Goal: Information Seeking & Learning: Understand process/instructions

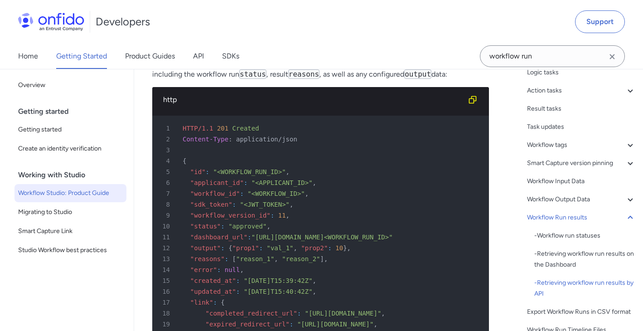
scroll to position [21453, 0]
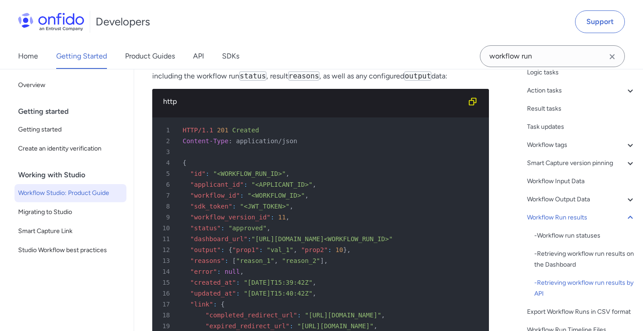
click at [309, 69] on link "Workflow Run object" at bounding box center [288, 65] width 68 height 9
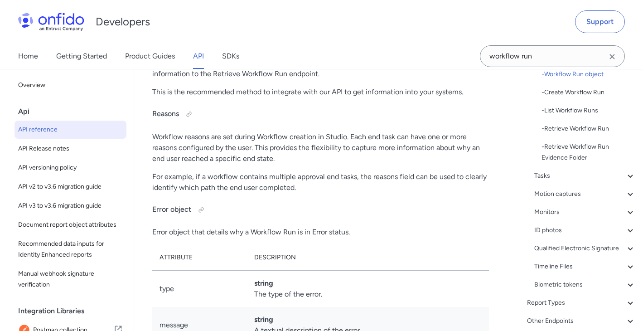
scroll to position [264, 0]
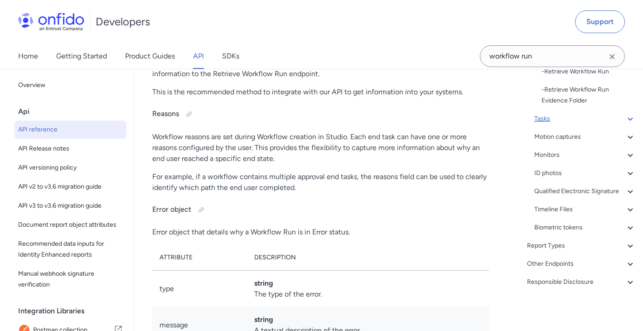
click at [566, 113] on div "Tasks" at bounding box center [584, 118] width 101 height 11
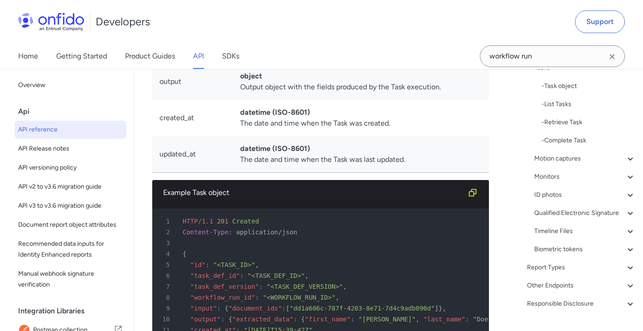
scroll to position [202, 0]
click at [560, 87] on div "- Task object" at bounding box center [588, 86] width 94 height 11
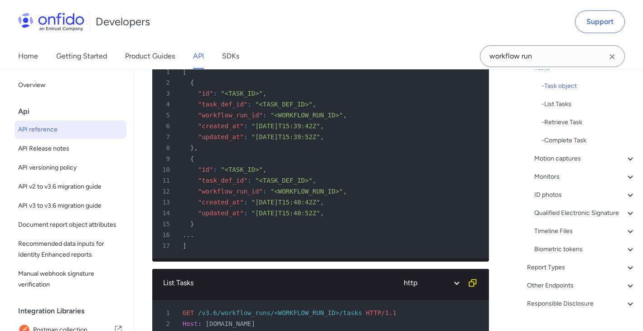
scroll to position [29358, 0]
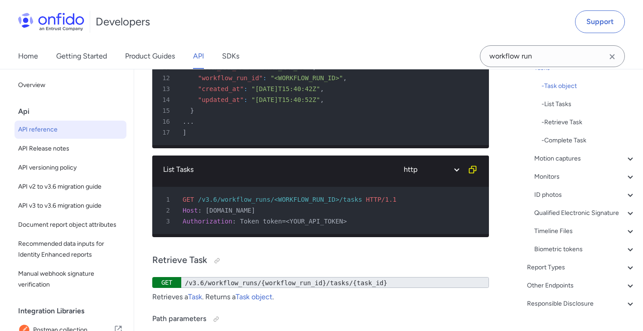
drag, startPoint x: 269, startPoint y: 213, endPoint x: 339, endPoint y: 210, distance: 70.8
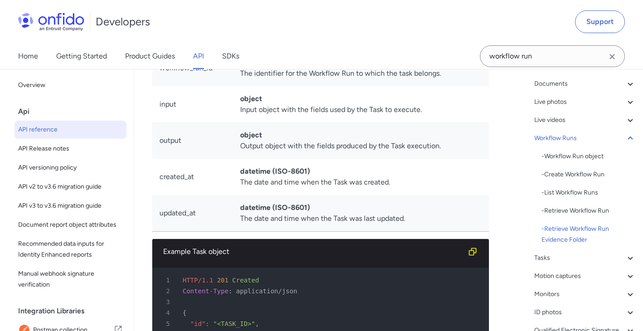
scroll to position [111, 0]
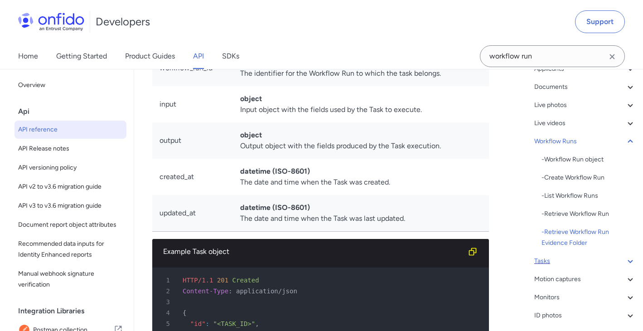
click at [565, 264] on div "Tasks" at bounding box center [584, 261] width 101 height 11
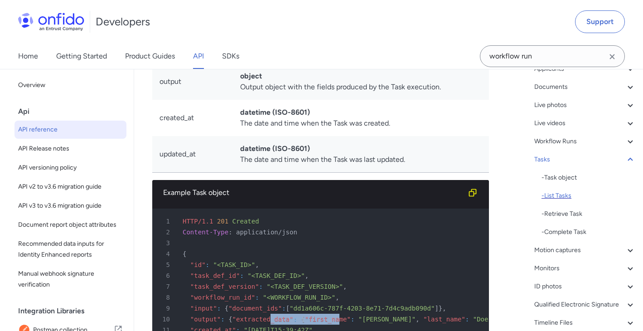
click at [572, 198] on div "- List Tasks" at bounding box center [588, 195] width 94 height 11
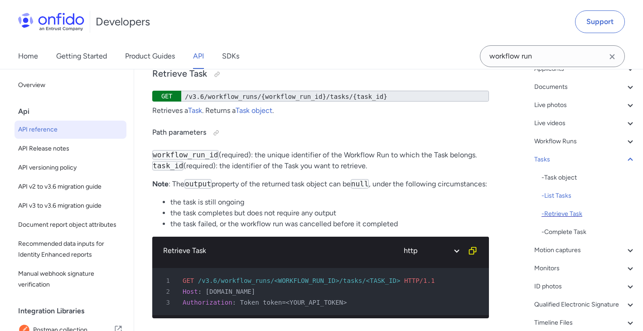
click at [574, 211] on div "- Retrieve Task" at bounding box center [588, 213] width 94 height 11
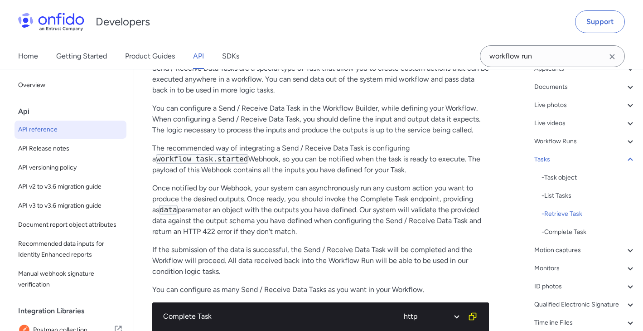
drag, startPoint x: 238, startPoint y: 128, endPoint x: 407, endPoint y: 124, distance: 169.1
click at [559, 142] on div "Workflow Runs" at bounding box center [584, 141] width 101 height 11
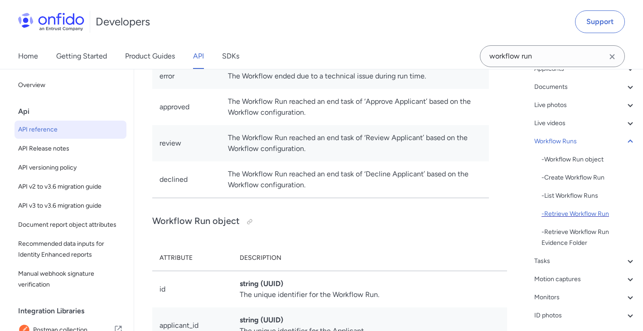
click at [562, 211] on div "- Retrieve Workflow Run" at bounding box center [588, 213] width 94 height 11
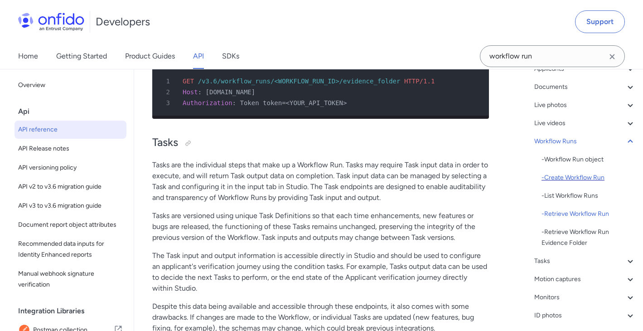
click at [593, 179] on div "- Create Workflow Run" at bounding box center [588, 177] width 94 height 11
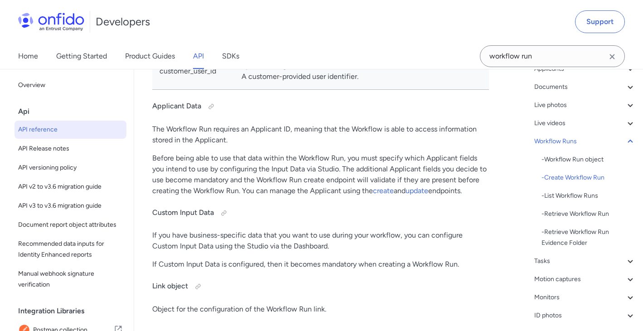
scroll to position [26673, 0]
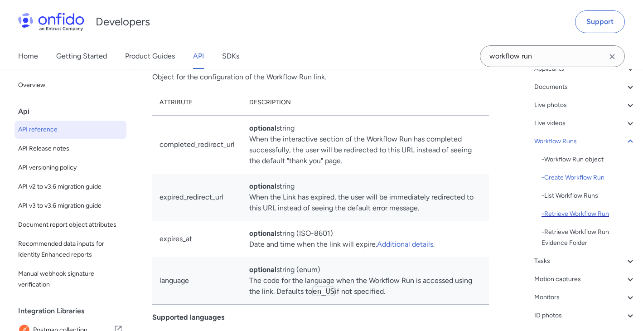
click at [574, 210] on div "- Retrieve Workflow Run" at bounding box center [588, 213] width 94 height 11
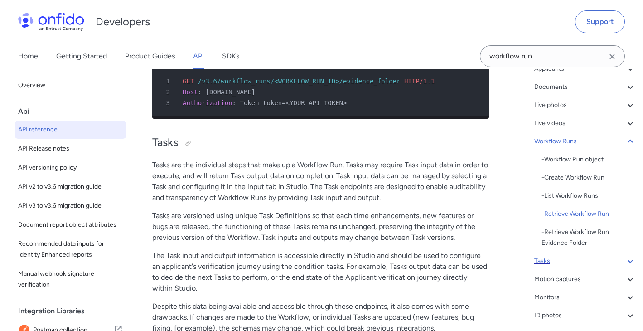
click at [562, 261] on div "Tasks" at bounding box center [584, 261] width 101 height 11
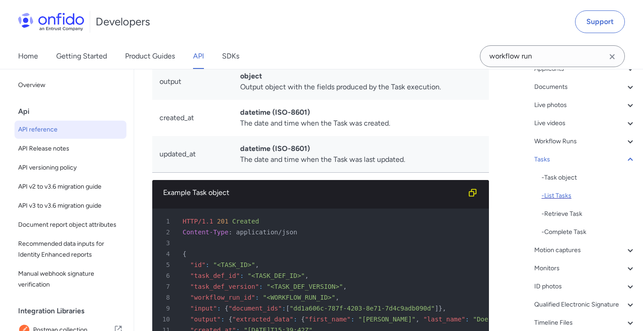
click at [575, 198] on div "- List Tasks" at bounding box center [588, 195] width 94 height 11
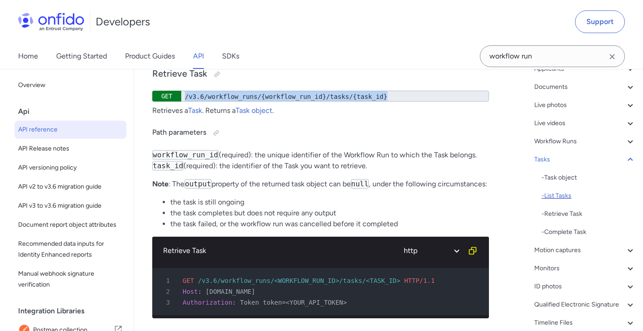
click at [575, 198] on div "- List Tasks" at bounding box center [588, 195] width 94 height 11
click at [572, 211] on div "- Retrieve Task" at bounding box center [588, 213] width 94 height 11
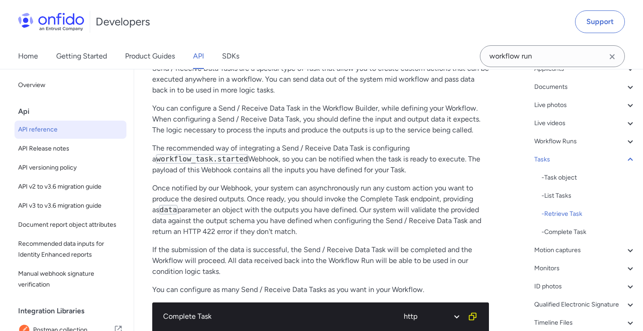
drag, startPoint x: 424, startPoint y: 131, endPoint x: 433, endPoint y: 126, distance: 10.1
drag, startPoint x: 437, startPoint y: 125, endPoint x: 184, endPoint y: 124, distance: 253.3
drag, startPoint x: 185, startPoint y: 125, endPoint x: 389, endPoint y: 123, distance: 204.4
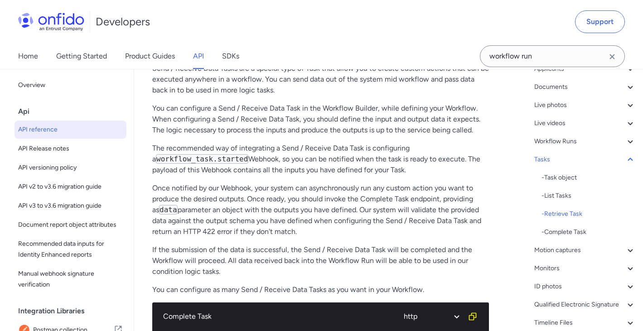
copy div "/v3.6/workflow_runs/{workflow_run_id}/tasks/{task_id}"
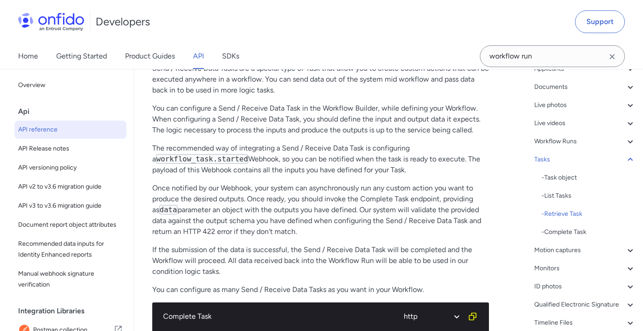
click at [563, 213] on div "- Retrieve Task" at bounding box center [588, 213] width 94 height 11
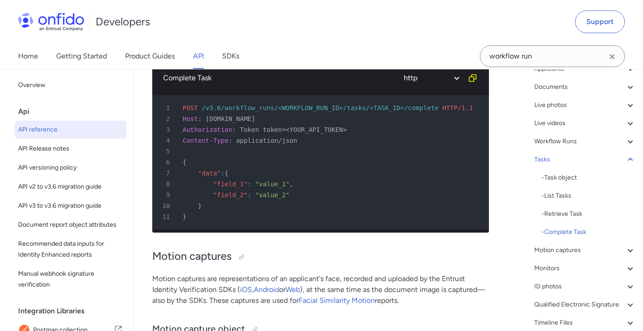
scroll to position [30298, 0]
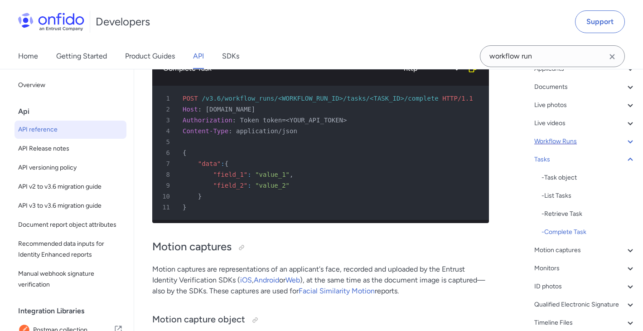
click at [583, 143] on div "Workflow Runs" at bounding box center [584, 141] width 101 height 11
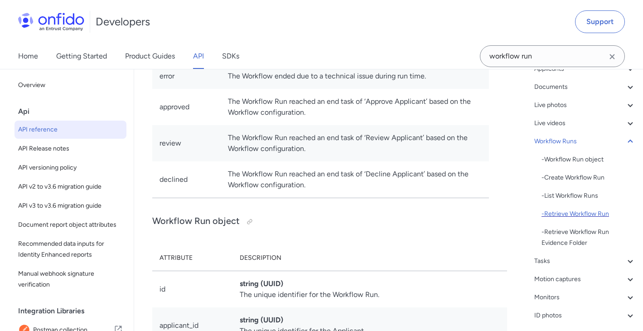
click at [577, 210] on div "- Retrieve Workflow Run" at bounding box center [588, 213] width 94 height 11
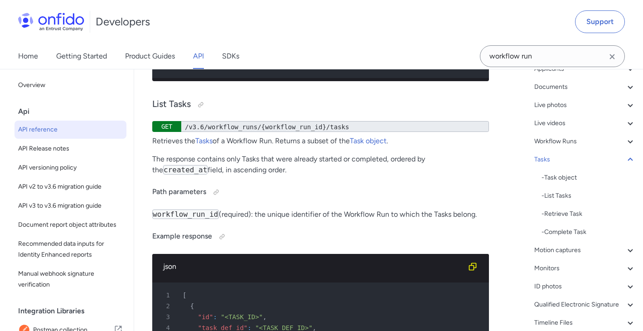
scroll to position [29048, 0]
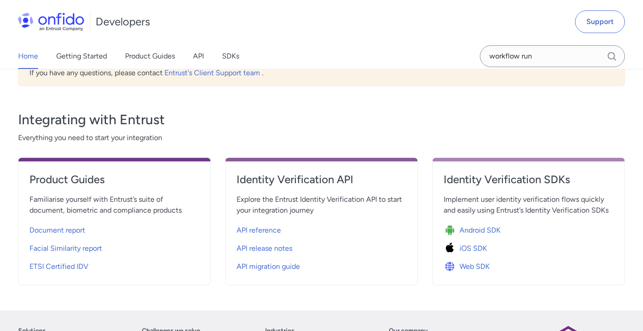
scroll to position [299, 0]
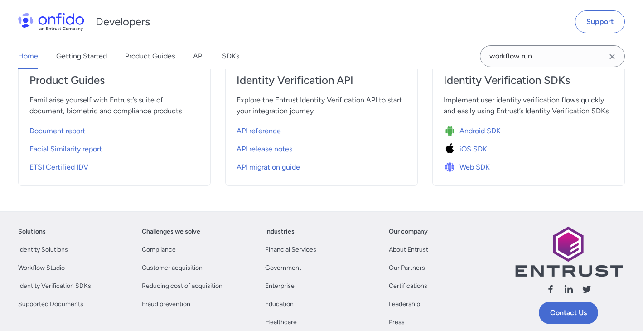
scroll to position [371, 0]
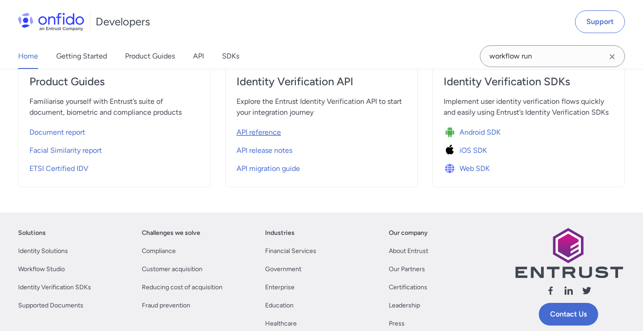
click at [274, 134] on span "API reference" at bounding box center [259, 132] width 44 height 11
select select "http"
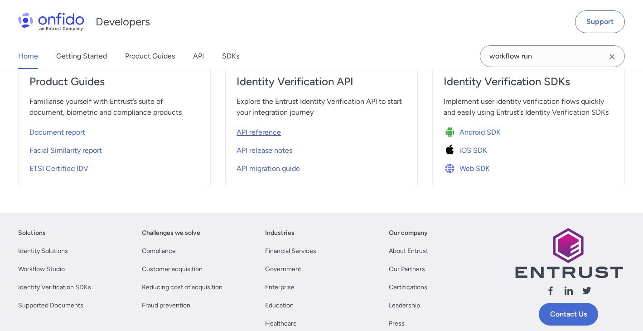
select select "http"
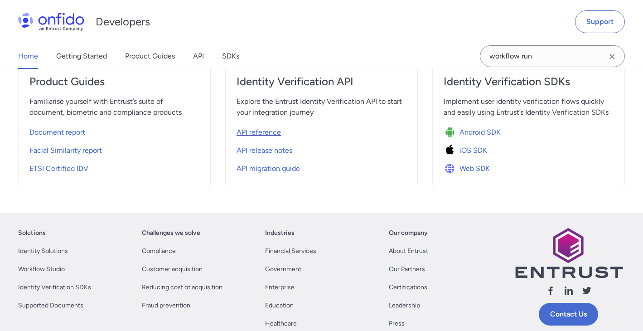
select select "http"
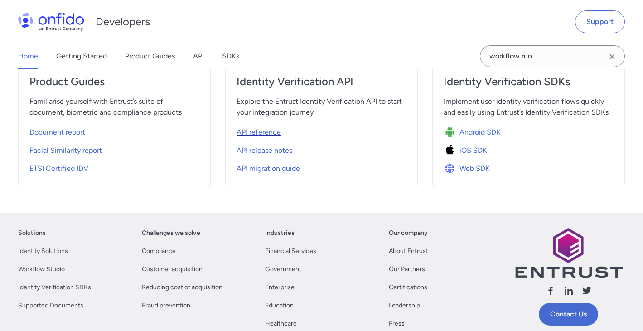
select select "http"
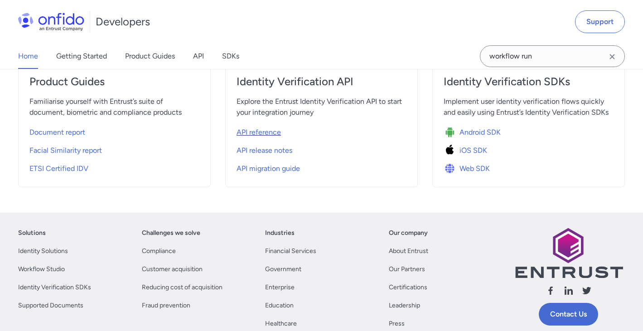
select select "http"
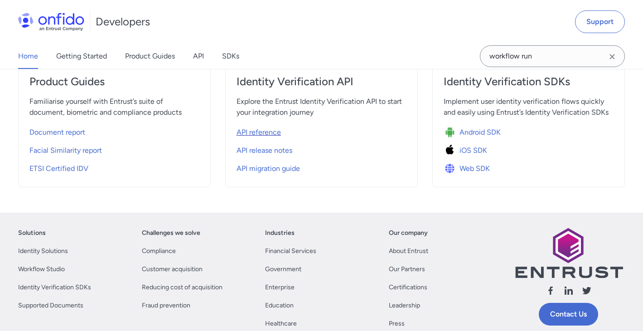
select select "http"
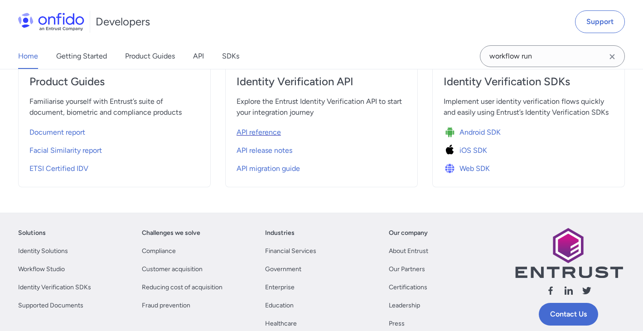
select select "http"
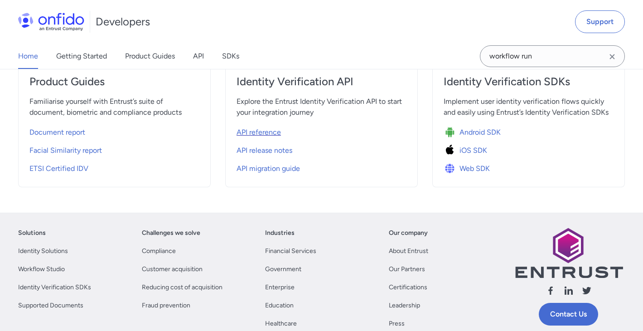
select select "http"
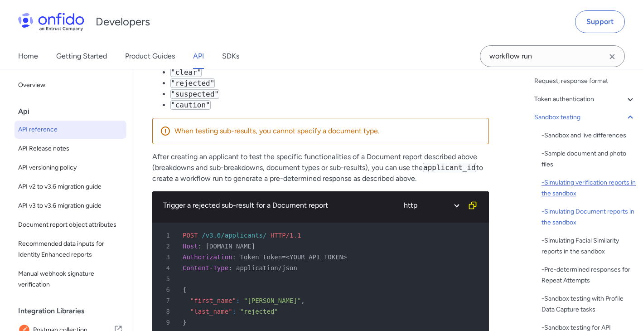
scroll to position [48, 0]
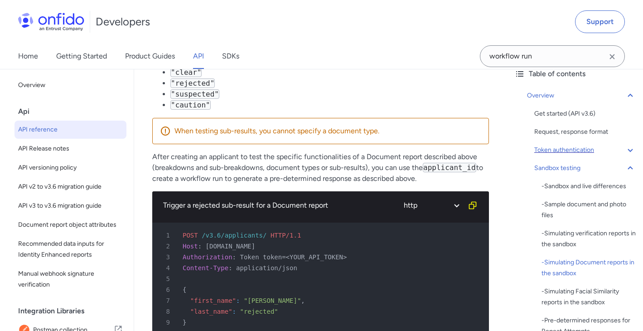
click at [591, 151] on div "Token authentication" at bounding box center [584, 150] width 101 height 11
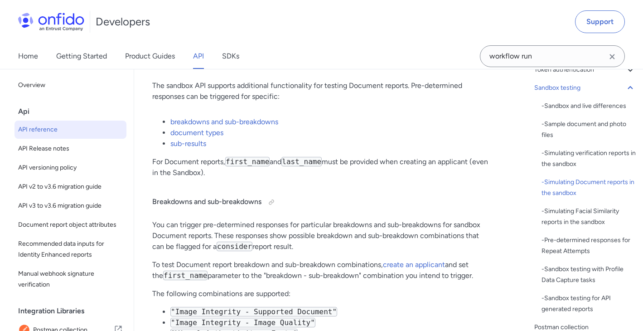
scroll to position [106, 0]
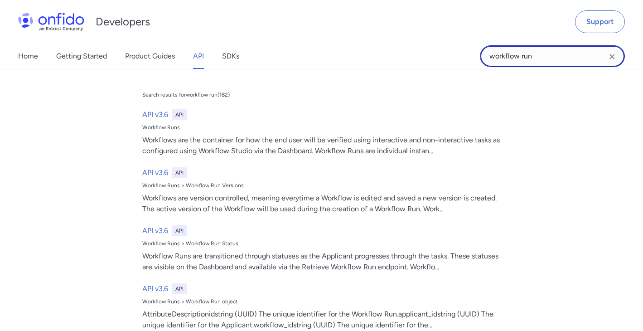
click at [555, 49] on input "workflow run" at bounding box center [552, 56] width 145 height 22
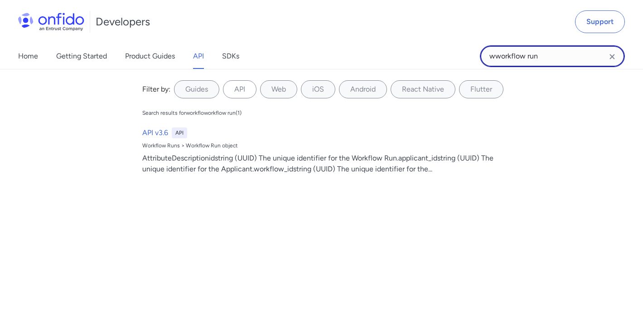
type input "workflow run"
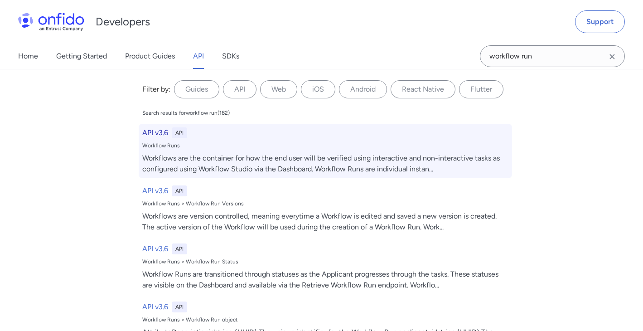
click at [304, 144] on div "Workflow Runs" at bounding box center [325, 145] width 366 height 7
click at [157, 132] on h6 "API v3.6" at bounding box center [155, 132] width 26 height 11
click at [159, 132] on h6 "API v3.6" at bounding box center [155, 132] width 26 height 11
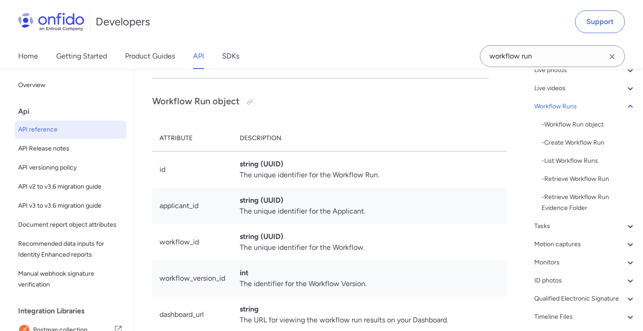
scroll to position [146, 0]
click at [565, 236] on div "Applicants - Applicants with Sanctioned Documents - Applicant object - ID numbe…" at bounding box center [584, 184] width 101 height 312
click at [565, 227] on div "Tasks" at bounding box center [584, 225] width 101 height 11
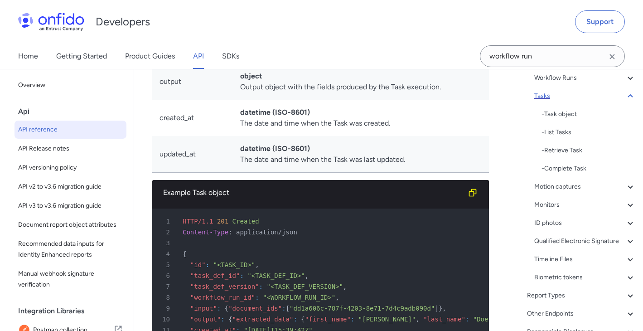
scroll to position [166, 0]
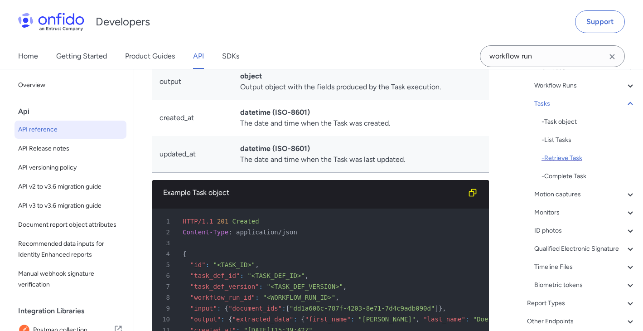
click at [567, 159] on div "- Retrieve Task" at bounding box center [588, 158] width 94 height 11
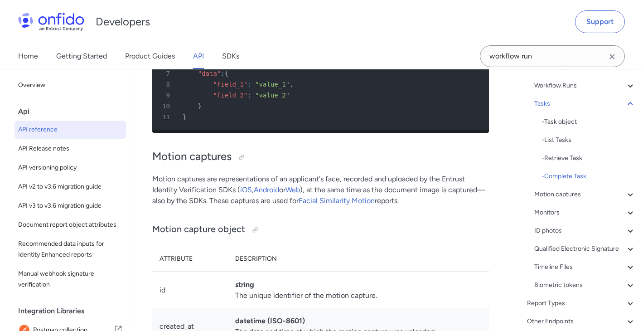
scroll to position [30364, 0]
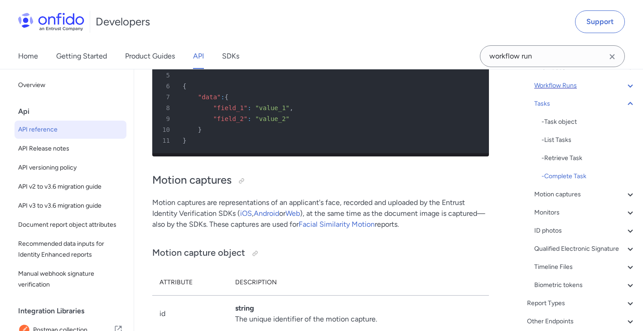
click at [562, 86] on div "Workflow Runs" at bounding box center [584, 85] width 101 height 11
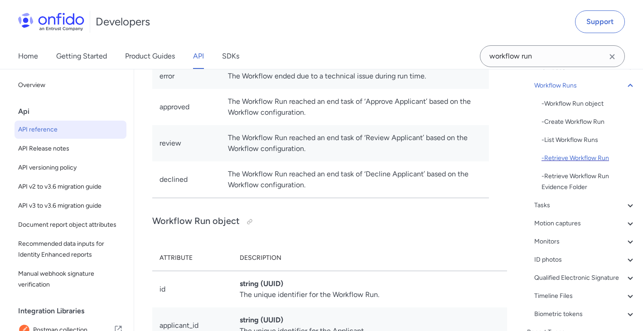
click at [577, 163] on div "- Retrieve Workflow Run" at bounding box center [588, 158] width 94 height 11
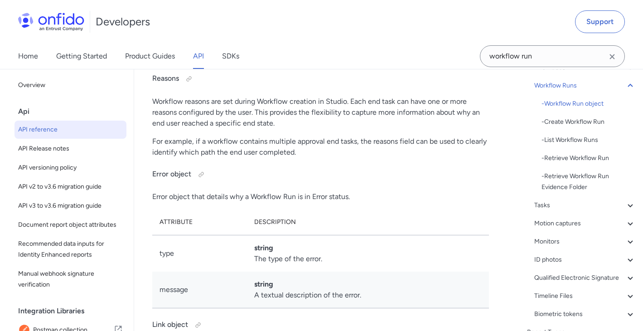
scroll to position [25264, 0]
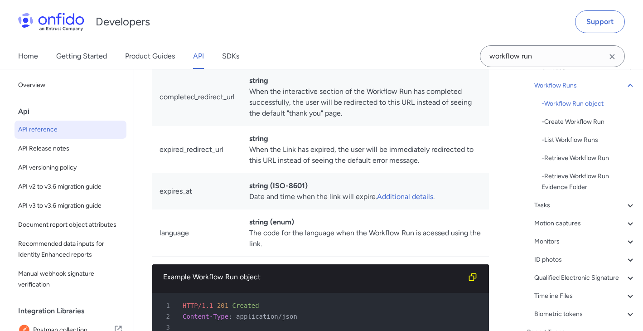
scroll to position [25625, 0]
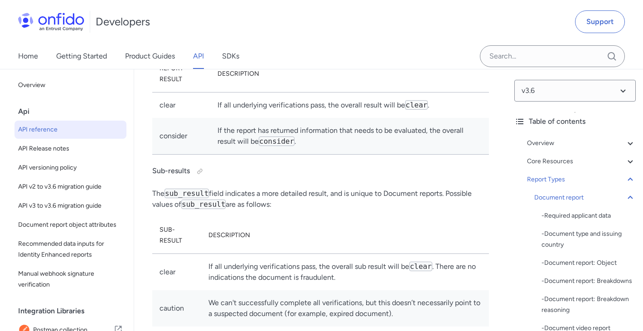
scroll to position [41629, 0]
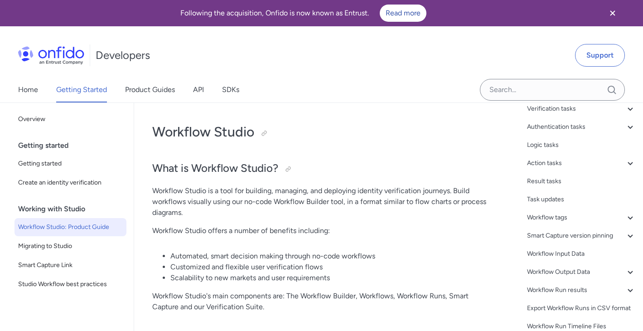
scroll to position [130, 0]
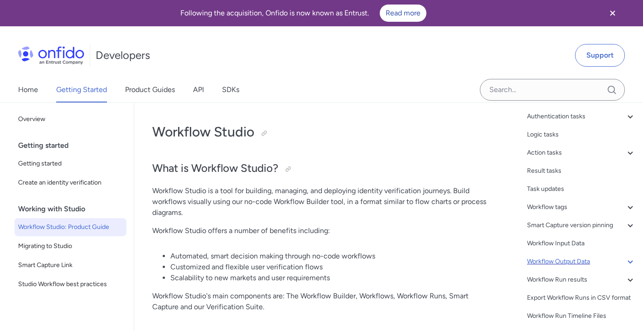
click at [567, 256] on div "Workflow Output Data" at bounding box center [581, 261] width 109 height 11
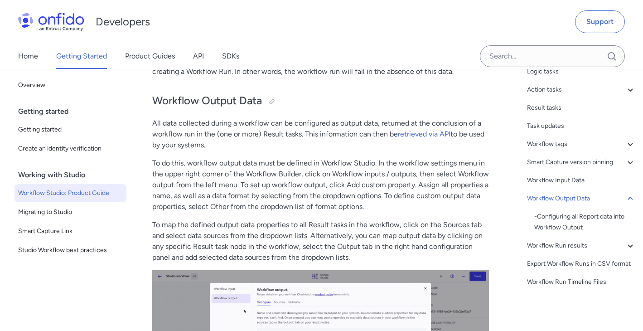
scroll to position [20081, 0]
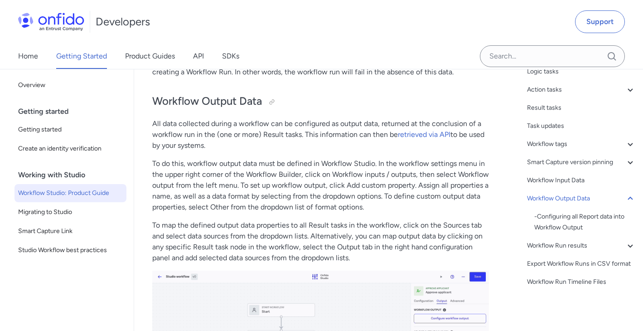
click at [399, 149] on p "All data collected during a workflow can be configured as output data, returned…" at bounding box center [320, 134] width 337 height 33
click at [404, 139] on link "retrieved via API" at bounding box center [424, 134] width 53 height 9
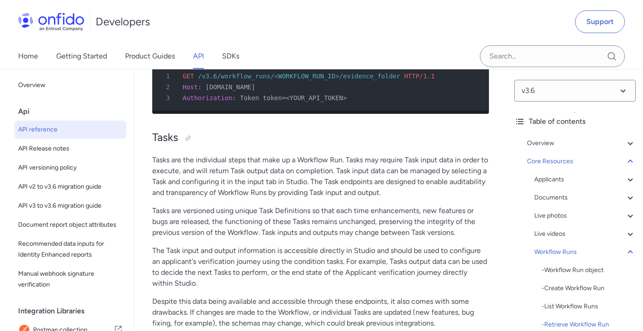
scroll to position [28186, 0]
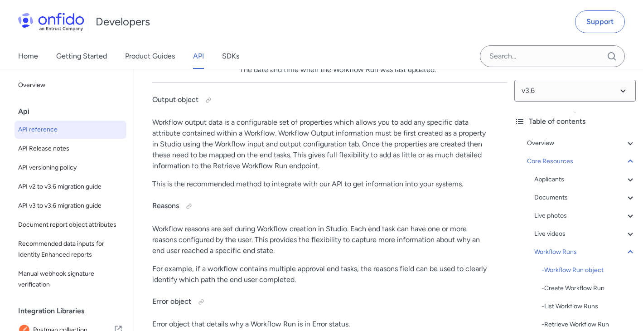
scroll to position [25211, 0]
